Goal: Complete application form: Complete application form

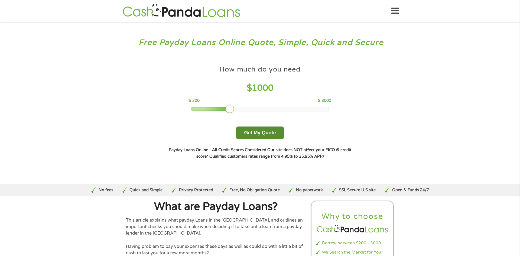
click at [257, 132] on button "Get My Quote" at bounding box center [259, 133] width 47 height 13
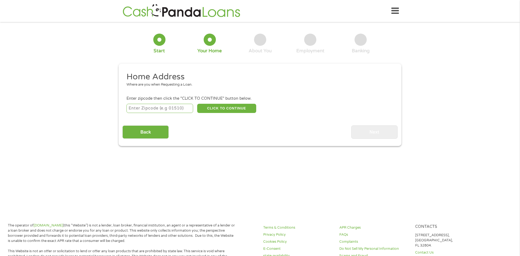
click at [129, 107] on input "number" at bounding box center [160, 108] width 67 height 9
type input "72103"
select select "[US_STATE]"
click at [224, 109] on button "CLICK TO CONTINUE" at bounding box center [226, 108] width 59 height 9
type input "72103"
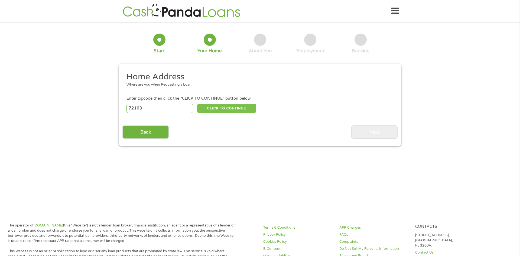
type input "Mabelvale"
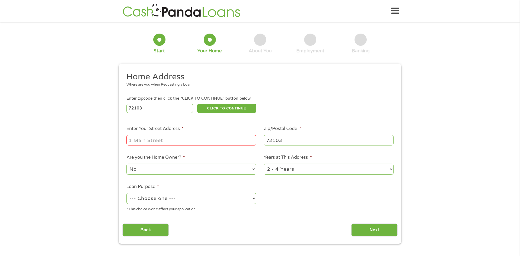
click at [138, 141] on input "Enter Your Street Address *" at bounding box center [192, 140] width 130 height 10
type input "[STREET_ADDRESS]"
click at [391, 168] on select "1 Year or less 1 - 2 Years 2 - 4 Years Over 4 Years" at bounding box center [329, 169] width 130 height 11
select select "60months"
click at [264, 164] on select "1 Year or less 1 - 2 Years 2 - 4 Years Over 4 Years" at bounding box center [329, 169] width 130 height 11
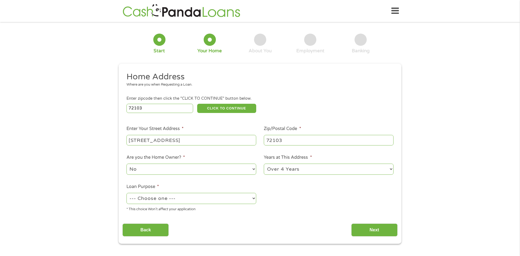
click at [254, 199] on select "--- Choose one --- Pay Bills Debt Consolidation Home Improvement Major Purchase…" at bounding box center [192, 198] width 130 height 11
select select "debtconsolidation"
click at [127, 194] on select "--- Choose one --- Pay Bills Debt Consolidation Home Improvement Major Purchase…" at bounding box center [192, 198] width 130 height 11
click at [232, 141] on input "[STREET_ADDRESS]" at bounding box center [192, 140] width 130 height 10
click at [79, 160] on div "1 Start 2 Your Home 3 About You 4 Employment 5 Banking 6 This field is hidden w…" at bounding box center [260, 135] width 520 height 218
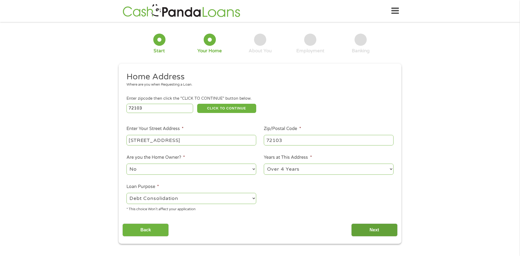
click at [373, 232] on input "Next" at bounding box center [375, 230] width 46 height 13
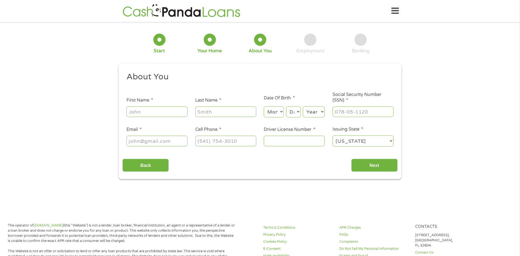
scroll to position [2, 2]
click at [130, 112] on input "First Name *" at bounding box center [157, 112] width 61 height 10
type input "Kent"
type input "[PERSON_NAME]"
type input "[EMAIL_ADDRESS][DOMAIN_NAME]"
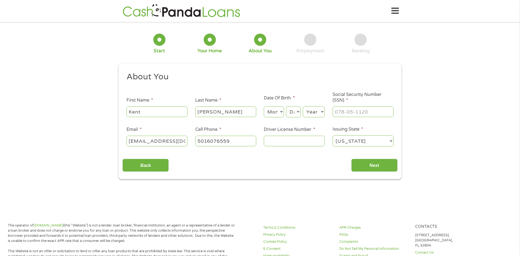
type input "[PHONE_NUMBER]"
click at [168, 127] on li "Email * [EMAIL_ADDRESS][DOMAIN_NAME]" at bounding box center [157, 136] width 69 height 21
click at [282, 111] on select "Month 1 2 3 4 5 6 7 8 9 10 11 12" at bounding box center [274, 111] width 20 height 11
select select "1"
click at [264, 106] on select "Month 1 2 3 4 5 6 7 8 9 10 11 12" at bounding box center [274, 111] width 20 height 11
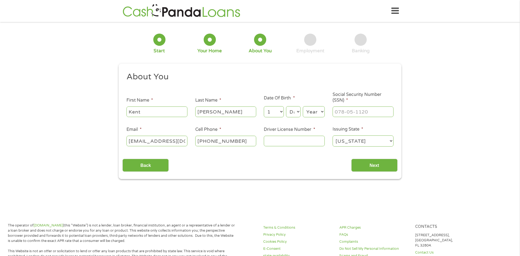
click at [299, 111] on select "Day 1 2 3 4 5 6 7 8 9 10 11 12 13 14 15 16 17 18 19 20 21 22 23 24 25 26 27 28 …" at bounding box center [293, 111] width 15 height 11
select select "17"
click at [286, 106] on select "Day 1 2 3 4 5 6 7 8 9 10 11 12 13 14 15 16 17 18 19 20 21 22 23 24 25 26 27 28 …" at bounding box center [293, 111] width 15 height 11
click at [323, 111] on select "Year [DATE] 2006 2005 2004 2003 2002 2001 2000 1999 1998 1997 1996 1995 1994 19…" at bounding box center [314, 111] width 22 height 11
select select "1965"
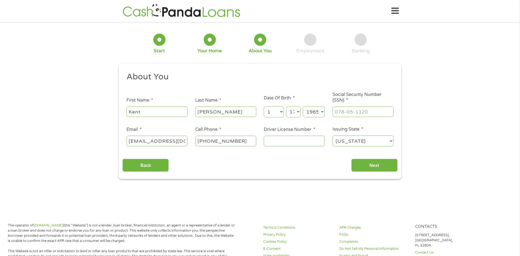
click at [303, 106] on select "Year [DATE] 2006 2005 2004 2003 2002 2001 2000 1999 1998 1997 1996 1995 1994 19…" at bounding box center [314, 111] width 22 height 11
click at [336, 112] on input "___-__-____" at bounding box center [363, 112] width 61 height 10
type input "429-47-0240"
click at [243, 144] on input "[PHONE_NUMBER]" at bounding box center [225, 141] width 61 height 10
type input "[PHONE_NUMBER]"
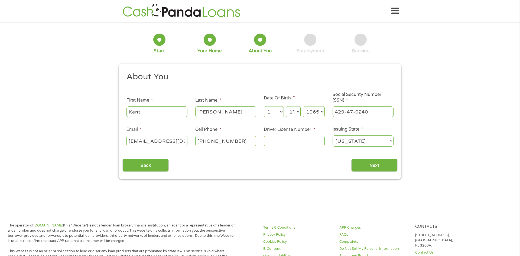
click at [282, 137] on input "Driver License Number *" at bounding box center [294, 141] width 61 height 10
click at [272, 141] on input "Driver License Number *" at bounding box center [294, 141] width 61 height 10
type input "903106322"
click at [360, 164] on input "Next" at bounding box center [375, 165] width 46 height 13
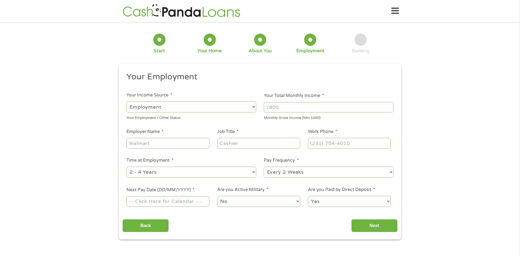
click at [360, 164] on li "Pay Frequency * --- Choose one --- Every 2 Weeks Every Week Monthly Semi-Monthly" at bounding box center [329, 167] width 138 height 21
click at [282, 109] on input "Your Total Monthly Income *" at bounding box center [329, 107] width 130 height 10
type input "2500"
click at [158, 144] on input "Employer Name *" at bounding box center [168, 143] width 83 height 10
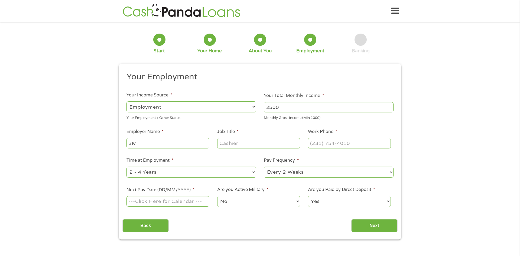
type input "3M"
click at [242, 144] on input "Job Title *" at bounding box center [258, 143] width 83 height 10
type input "Labor"
click at [314, 142] on input "(___) ___-____" at bounding box center [349, 143] width 83 height 10
type input "[PHONE_NUMBER]"
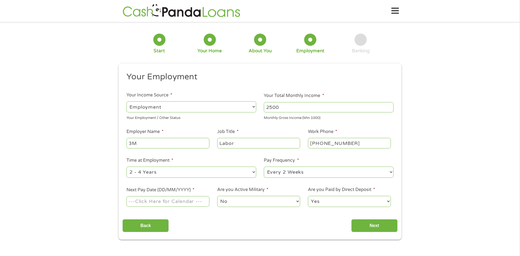
click at [254, 172] on select "--- Choose one --- 1 Year or less 1 - 2 Years 2 - 4 Years Over 4 Years" at bounding box center [192, 172] width 130 height 11
select select "12months"
click at [127, 167] on select "--- Choose one --- 1 Year or less 1 - 2 Years 2 - 4 Years Over 4 Years" at bounding box center [192, 172] width 130 height 11
click at [200, 203] on input "Next Pay Date (DD/MM/YYYY) *" at bounding box center [168, 201] width 83 height 10
type input "[DATE]"
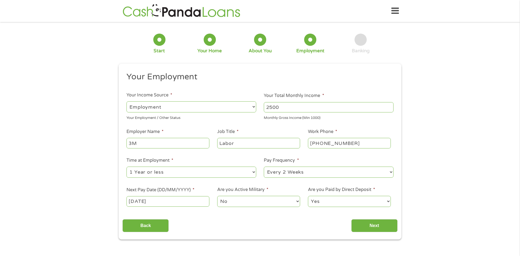
click at [349, 193] on li "Are you Paid by Direct Deposit * Yes No" at bounding box center [349, 196] width 91 height 21
click at [357, 228] on input "Next" at bounding box center [375, 225] width 46 height 13
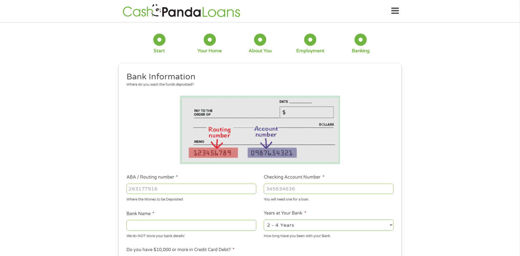
click at [165, 186] on input "ABA / Routing number *" at bounding box center [192, 189] width 130 height 10
type input "082900872"
type input "ARVEST BANKFAYETTEVILLE"
type input "082900872"
click at [267, 187] on input "Checking Account Number *" at bounding box center [329, 189] width 130 height 10
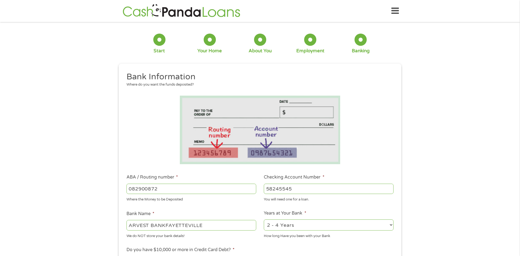
type input "58245545"
click at [391, 225] on select "2 - 4 Years 6 - 12 Months 1 - 2 Years Over 4 Years" at bounding box center [329, 225] width 130 height 11
select select "60months"
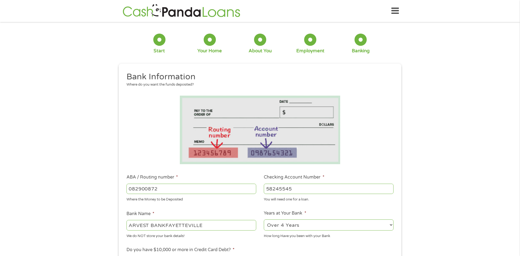
click at [264, 220] on select "2 - 4 Years 6 - 12 Months 1 - 2 Years Over 4 Years" at bounding box center [329, 225] width 130 height 11
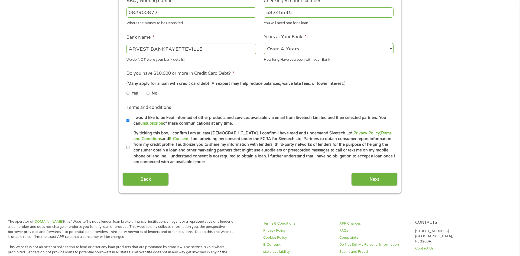
scroll to position [177, 0]
click at [149, 92] on input "No" at bounding box center [148, 92] width 3 height 9
radio input "true"
click at [127, 147] on input "By ticking this box, I confirm I am at least [DEMOGRAPHIC_DATA]. I confirm I ha…" at bounding box center [128, 147] width 3 height 9
checkbox input "true"
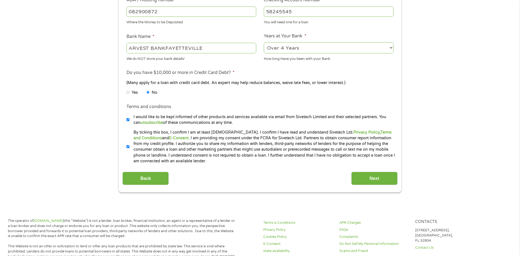
drag, startPoint x: 127, startPoint y: 147, endPoint x: 230, endPoint y: 150, distance: 102.8
click at [230, 150] on li "By ticking this box, I confirm I am at least [DEMOGRAPHIC_DATA]. I confirm I ha…" at bounding box center [262, 147] width 271 height 35
click at [374, 177] on input "Next" at bounding box center [375, 178] width 46 height 13
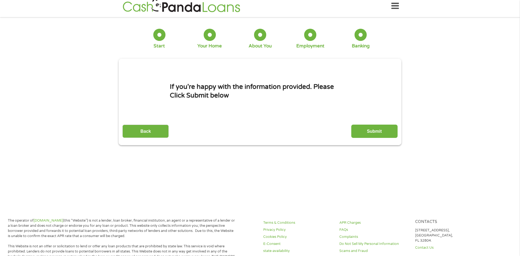
scroll to position [0, 0]
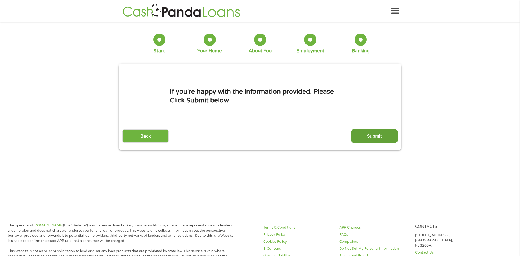
click at [368, 135] on input "Submit" at bounding box center [375, 136] width 46 height 13
